Goal: Use online tool/utility: Utilize a website feature to perform a specific function

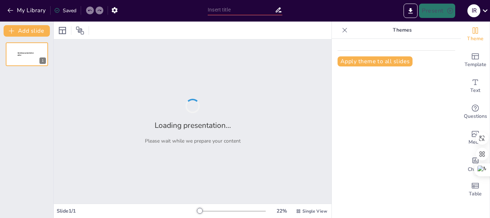
type input "Jornadas Institucionales 2025: Reflexiones sobre Aprendizajes y Asistencia"
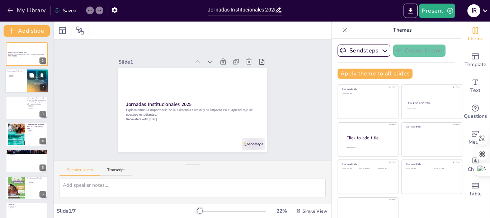
click at [14, 83] on div at bounding box center [26, 81] width 43 height 24
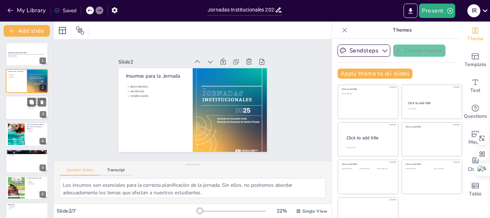
click at [27, 108] on div at bounding box center [26, 107] width 43 height 24
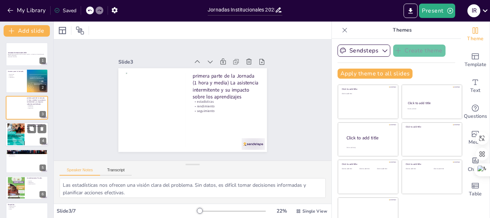
click at [18, 132] on div at bounding box center [16, 134] width 22 height 22
type textarea "El intercambio de ideas es fundamental para el crecimiento profesional. Al comp…"
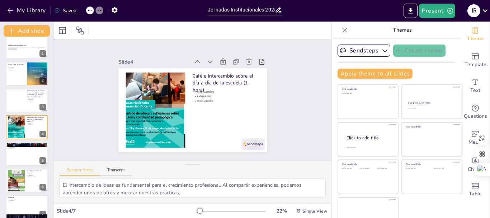
click at [290, 80] on div "Slide 1 Jornadas Institucionales 2025 Exploraremos la importancia de la asisten…" at bounding box center [192, 99] width 223 height 302
click at [439, 9] on button "Present" at bounding box center [437, 11] width 36 height 14
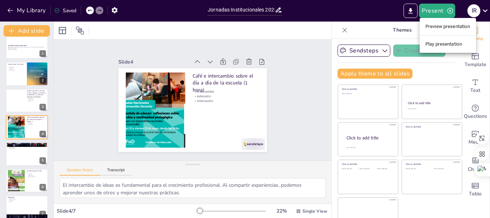
click at [438, 43] on li "Play presentation" at bounding box center [447, 43] width 56 height 11
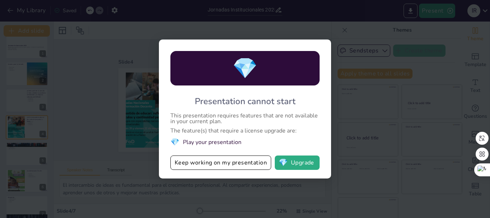
click at [363, 72] on div "💎 Presentation cannot start This presentation requires features that are not av…" at bounding box center [245, 109] width 490 height 218
drag, startPoint x: 151, startPoint y: 53, endPoint x: 149, endPoint y: 39, distance: 14.4
click at [151, 52] on div "💎 Presentation cannot start This presentation requires features that are not av…" at bounding box center [245, 109] width 490 height 218
